Goal: Information Seeking & Learning: Check status

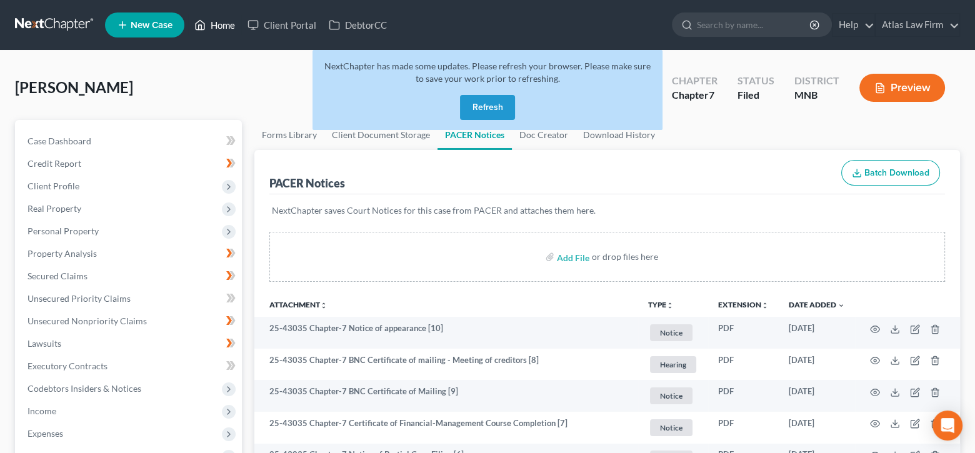
click at [227, 22] on link "Home" at bounding box center [214, 25] width 53 height 22
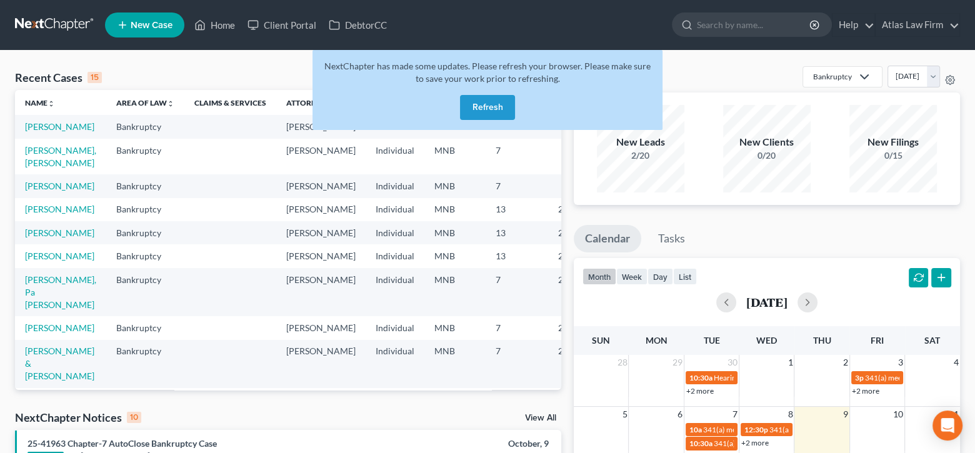
click at [480, 106] on button "Refresh" at bounding box center [487, 107] width 55 height 25
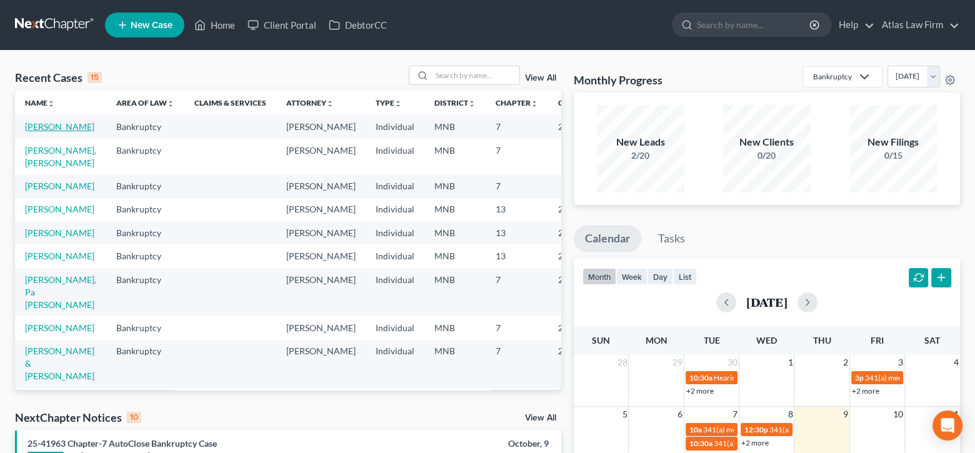
click at [43, 129] on link "[PERSON_NAME]" at bounding box center [59, 126] width 69 height 11
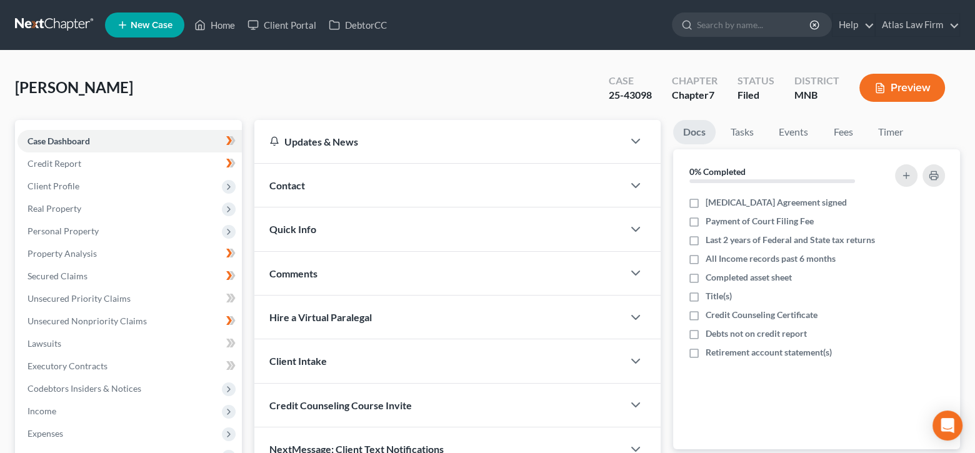
scroll to position [226, 0]
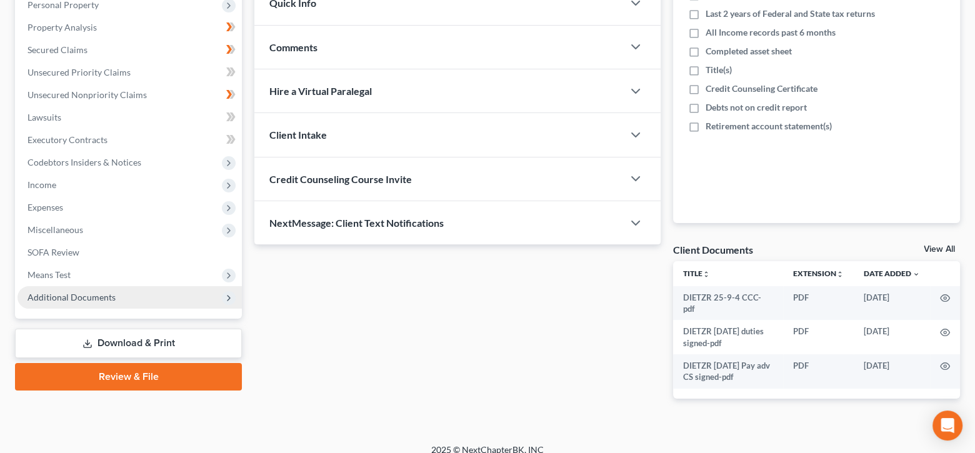
click at [104, 295] on span "Additional Documents" at bounding box center [71, 297] width 88 height 11
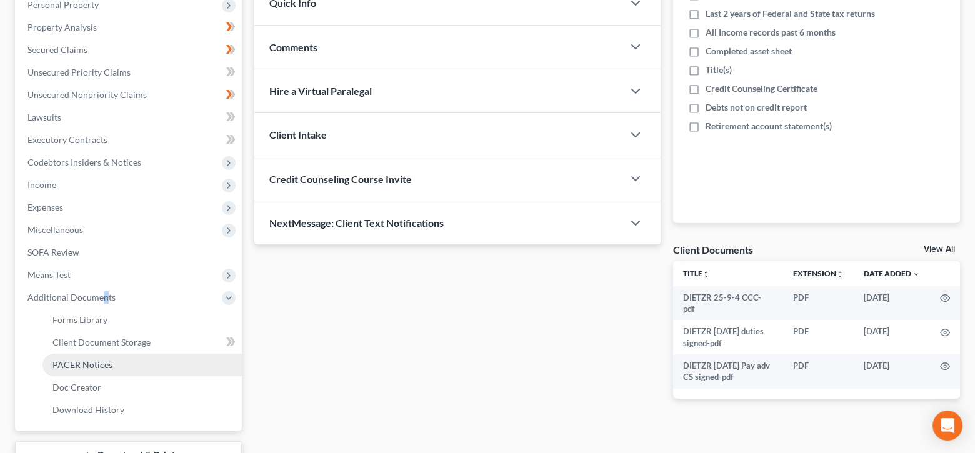
click at [112, 364] on link "PACER Notices" at bounding box center [141, 365] width 199 height 22
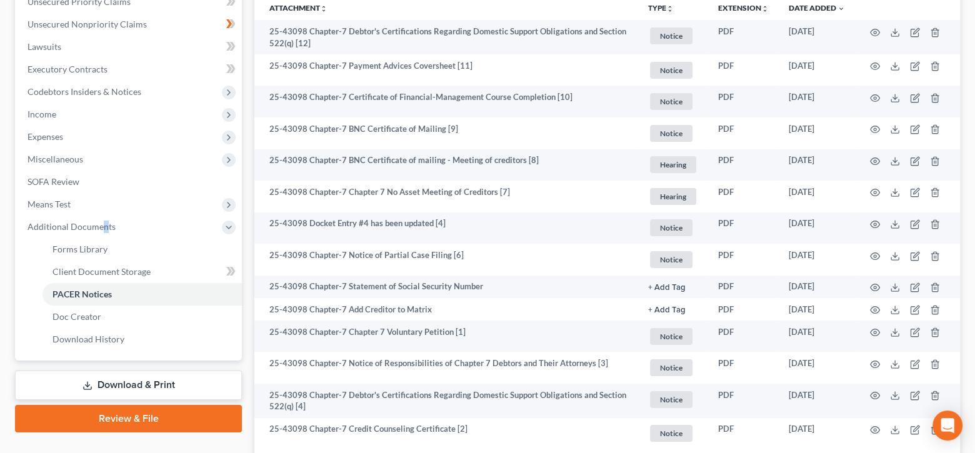
scroll to position [264, 0]
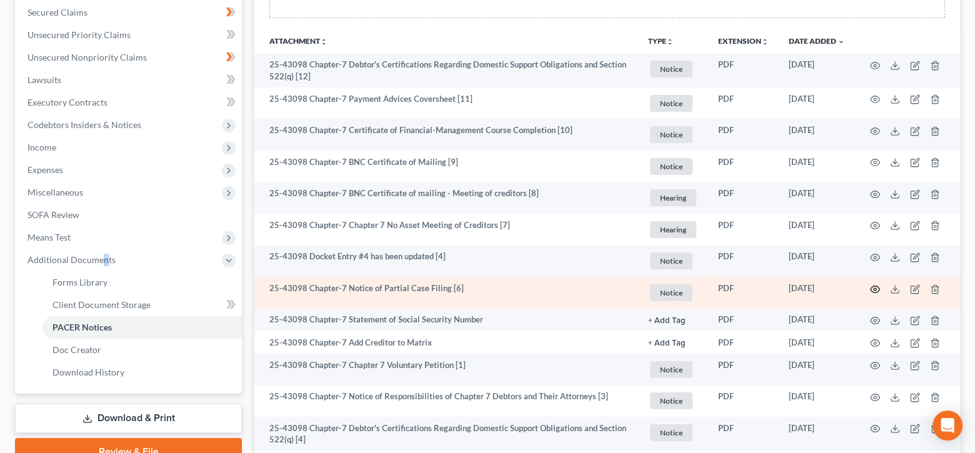
click at [874, 287] on icon "button" at bounding box center [875, 289] width 10 height 10
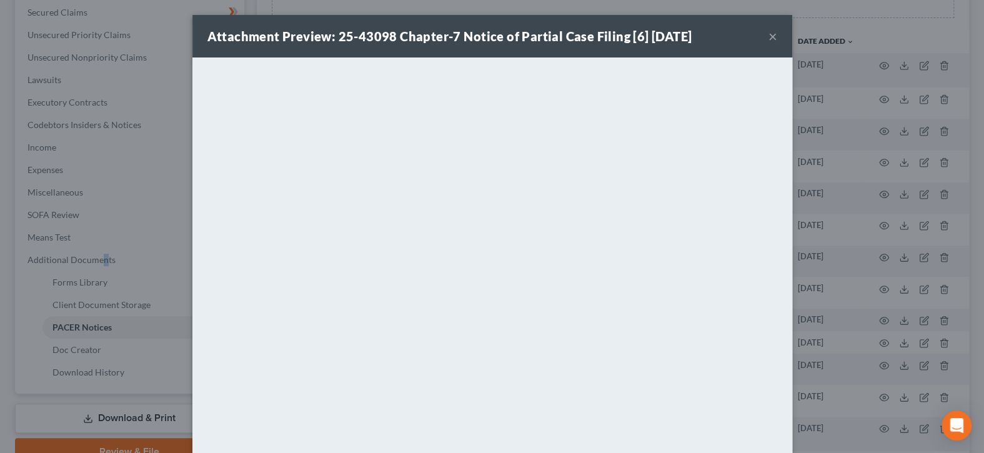
click at [770, 39] on button "×" at bounding box center [773, 36] width 9 height 15
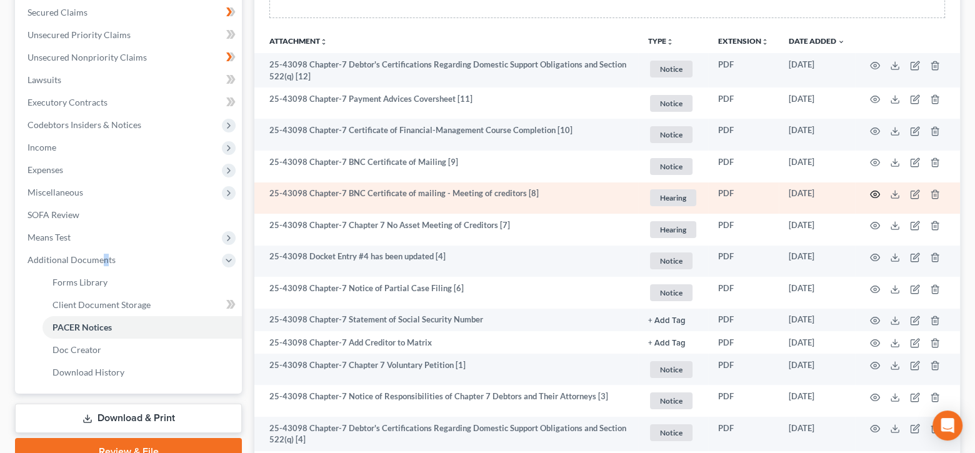
click at [871, 191] on icon "button" at bounding box center [875, 194] width 10 height 10
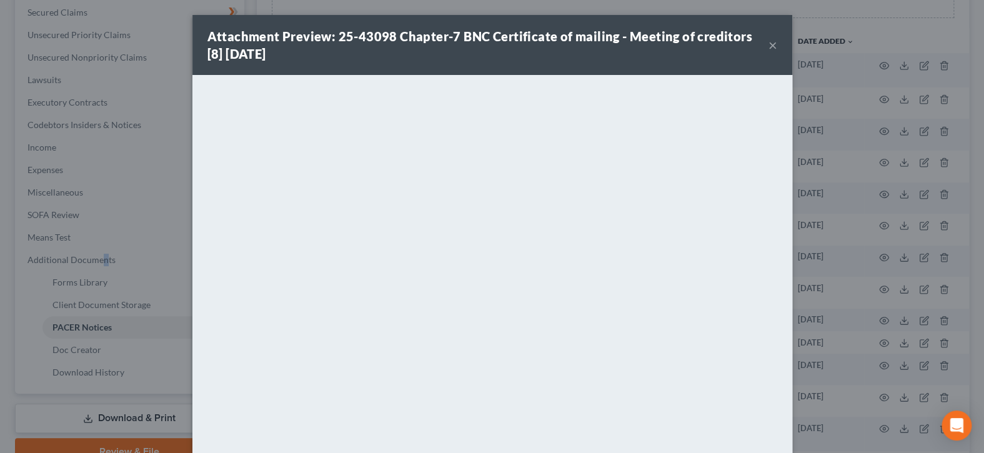
click at [769, 47] on button "×" at bounding box center [773, 44] width 9 height 15
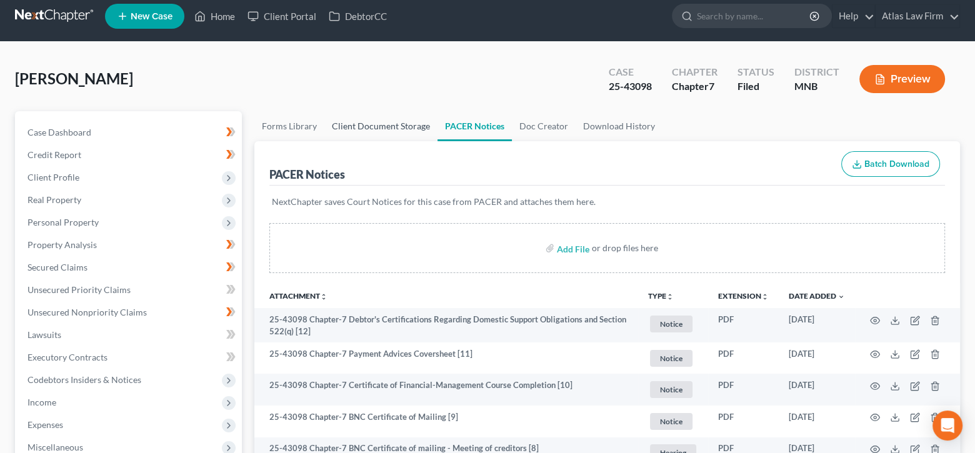
scroll to position [0, 0]
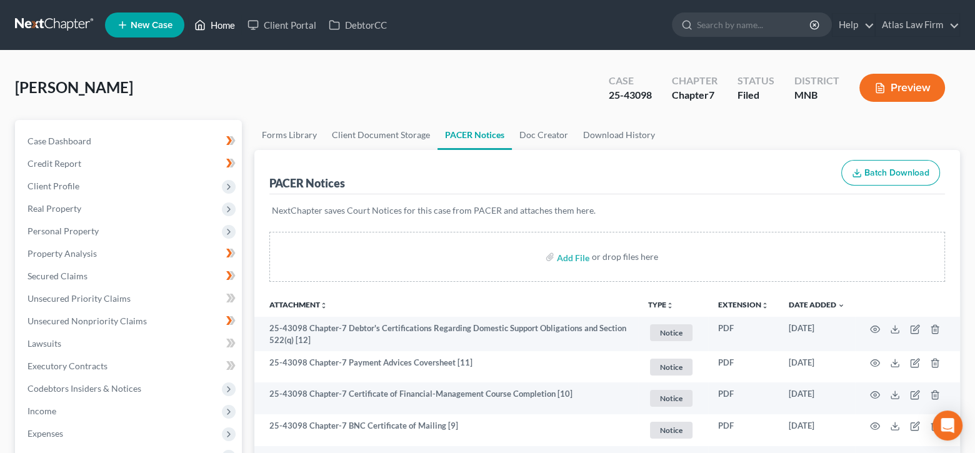
click at [222, 26] on link "Home" at bounding box center [214, 25] width 53 height 22
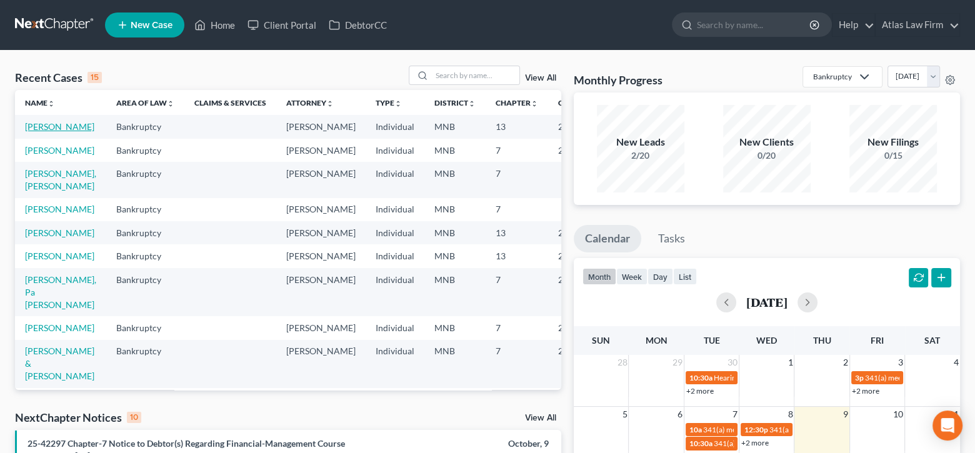
click at [51, 129] on link "[PERSON_NAME]" at bounding box center [59, 126] width 69 height 11
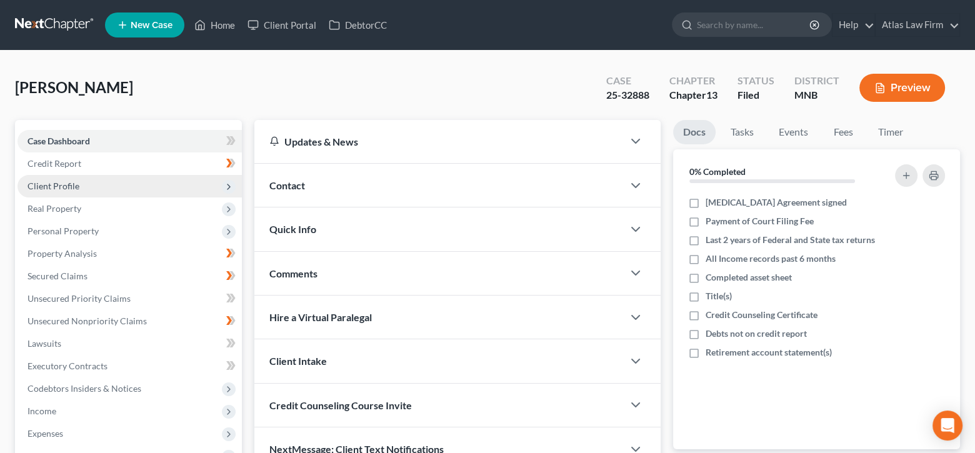
scroll to position [125, 0]
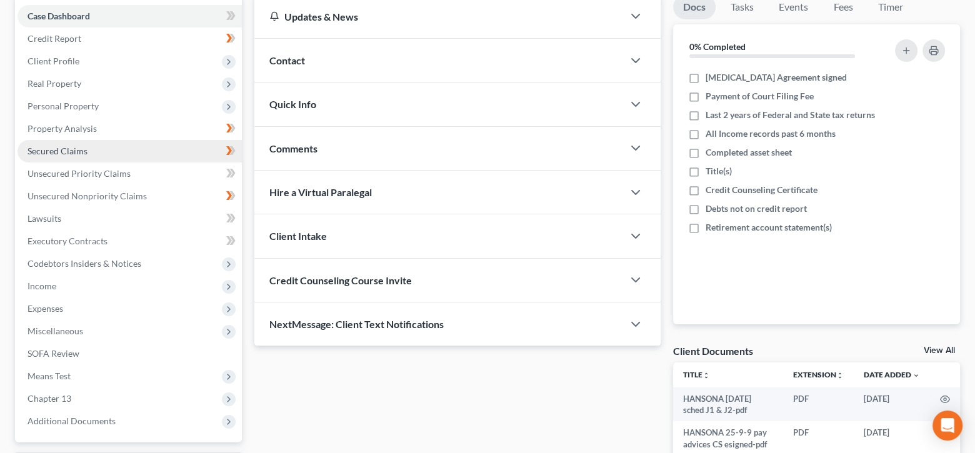
click at [76, 151] on span "Secured Claims" at bounding box center [57, 151] width 60 height 11
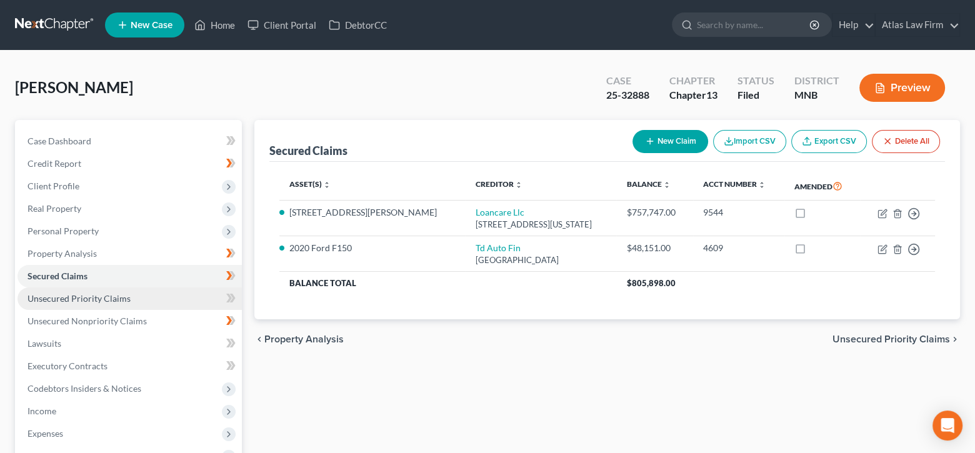
click at [84, 302] on link "Unsecured Priority Claims" at bounding box center [129, 298] width 224 height 22
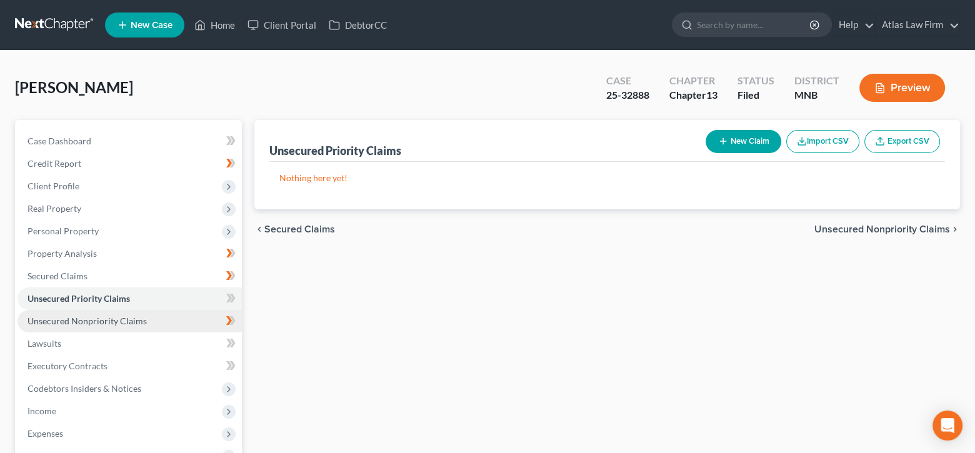
click at [91, 322] on span "Unsecured Nonpriority Claims" at bounding box center [86, 321] width 119 height 11
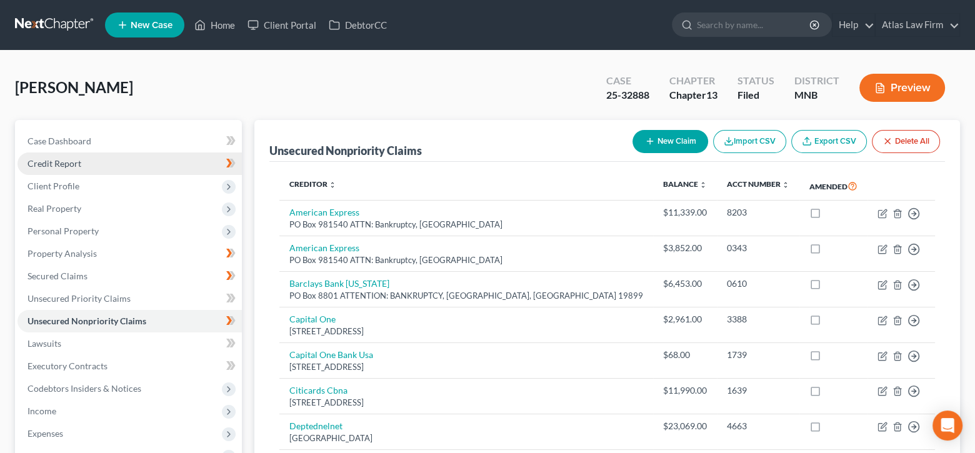
click at [77, 160] on span "Credit Report" at bounding box center [54, 163] width 54 height 11
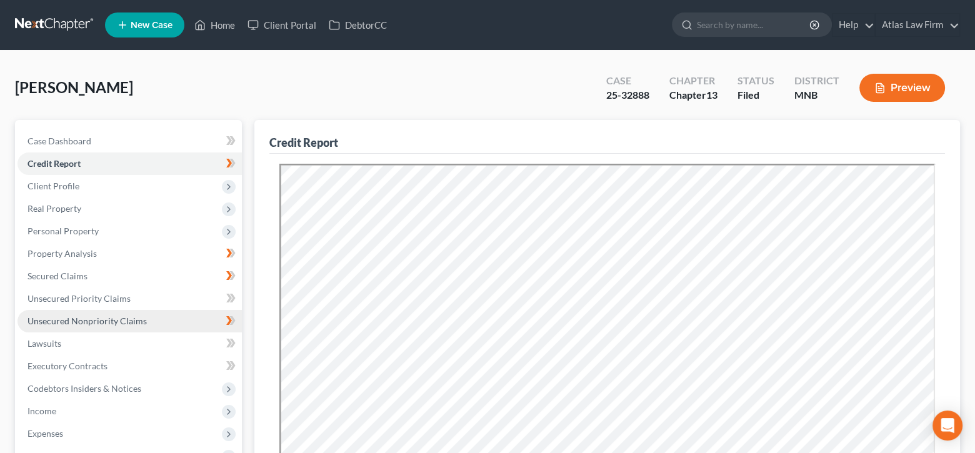
click at [87, 318] on span "Unsecured Nonpriority Claims" at bounding box center [86, 321] width 119 height 11
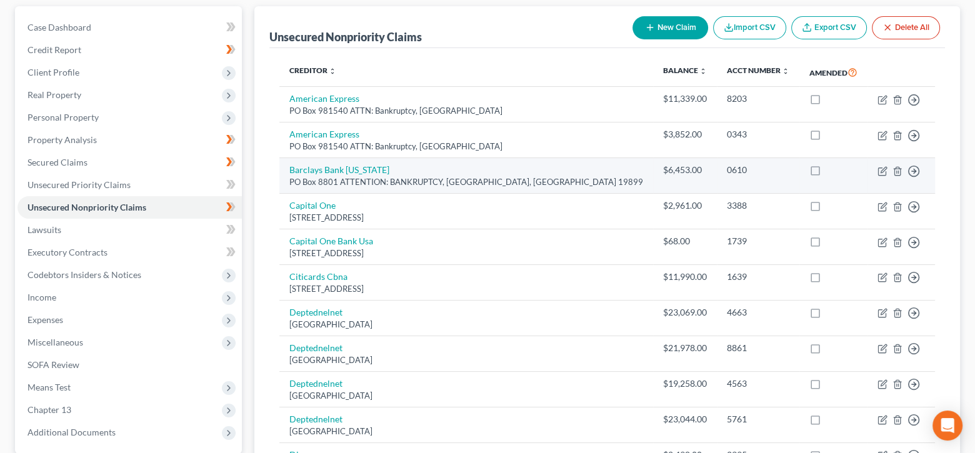
scroll to position [92, 0]
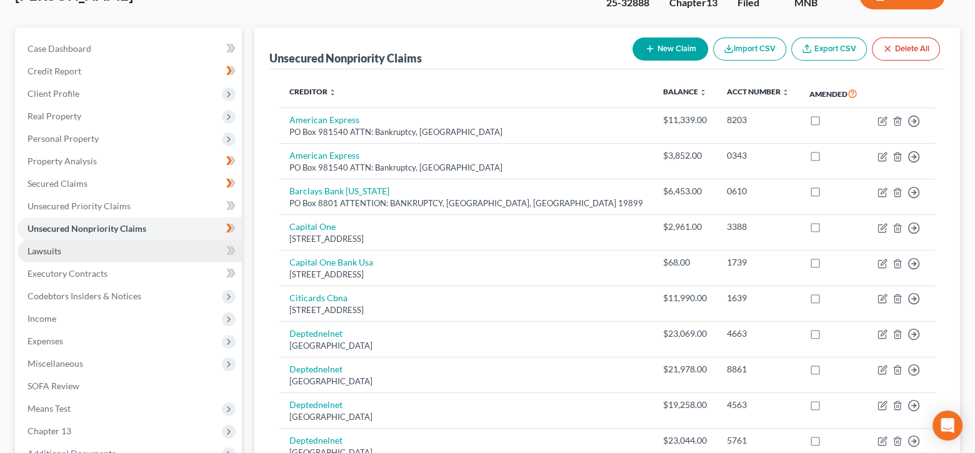
click at [134, 249] on link "Lawsuits" at bounding box center [129, 251] width 224 height 22
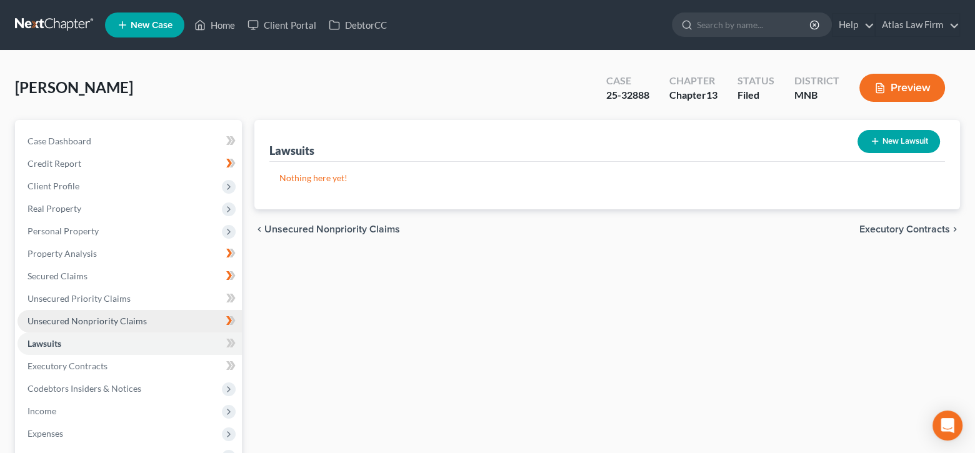
click at [172, 322] on link "Unsecured Nonpriority Claims" at bounding box center [129, 321] width 224 height 22
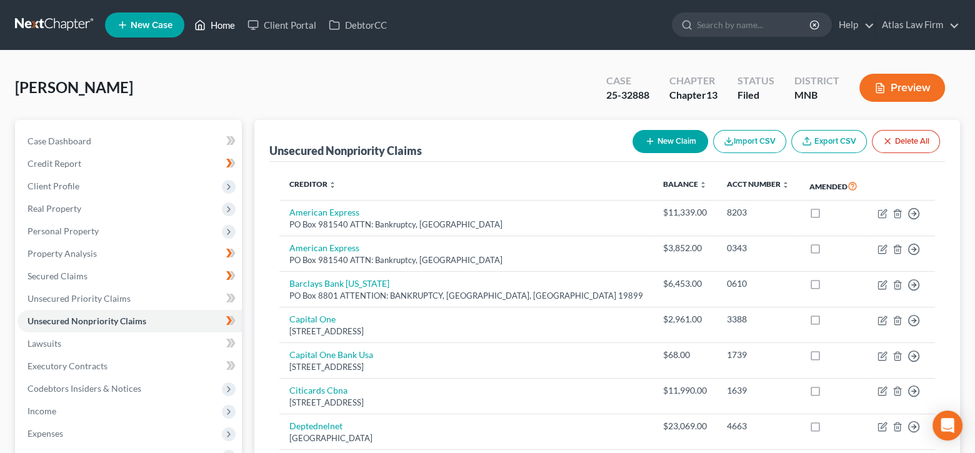
click at [212, 26] on link "Home" at bounding box center [214, 25] width 53 height 22
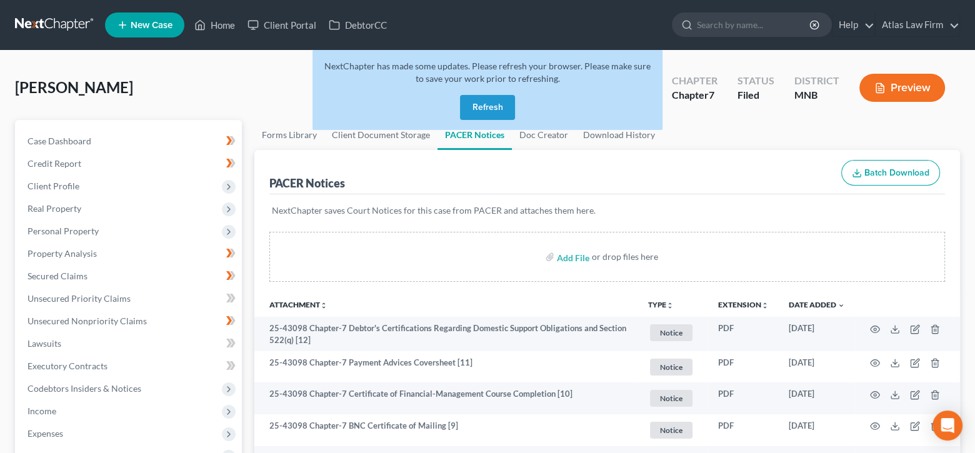
drag, startPoint x: 479, startPoint y: 108, endPoint x: 472, endPoint y: 124, distance: 17.1
click at [479, 108] on button "Refresh" at bounding box center [487, 107] width 55 height 25
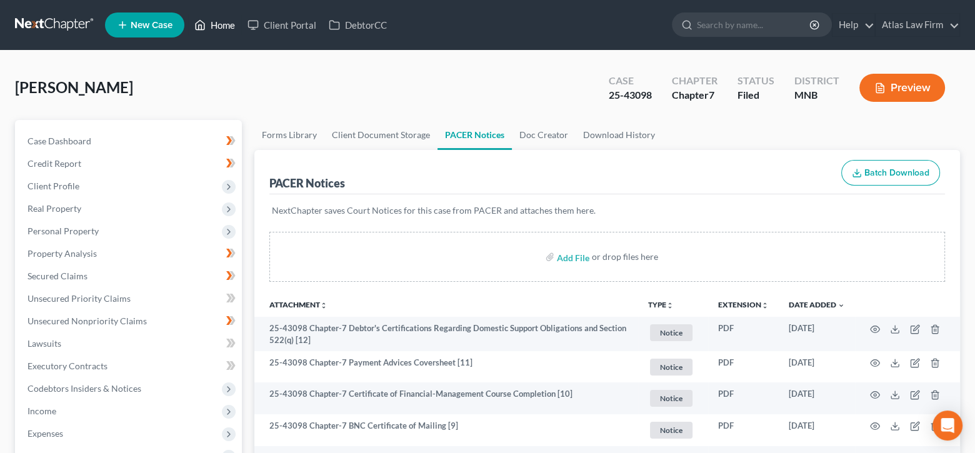
click at [217, 27] on link "Home" at bounding box center [214, 25] width 53 height 22
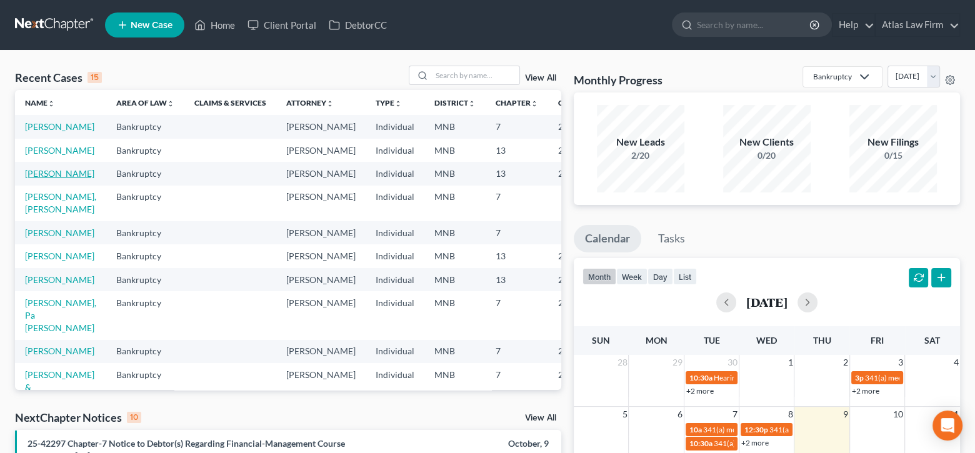
click at [39, 179] on link "[PERSON_NAME]" at bounding box center [59, 173] width 69 height 11
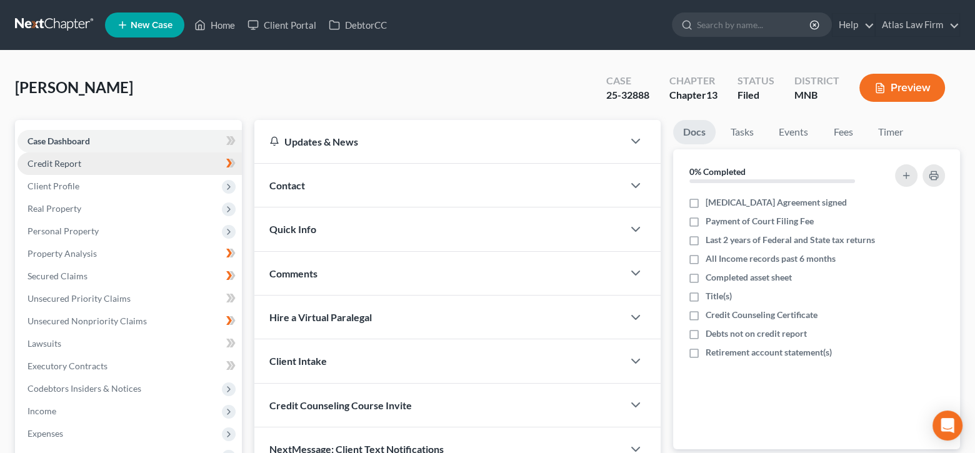
click at [55, 159] on span "Credit Report" at bounding box center [54, 163] width 54 height 11
